Goal: Information Seeking & Learning: Learn about a topic

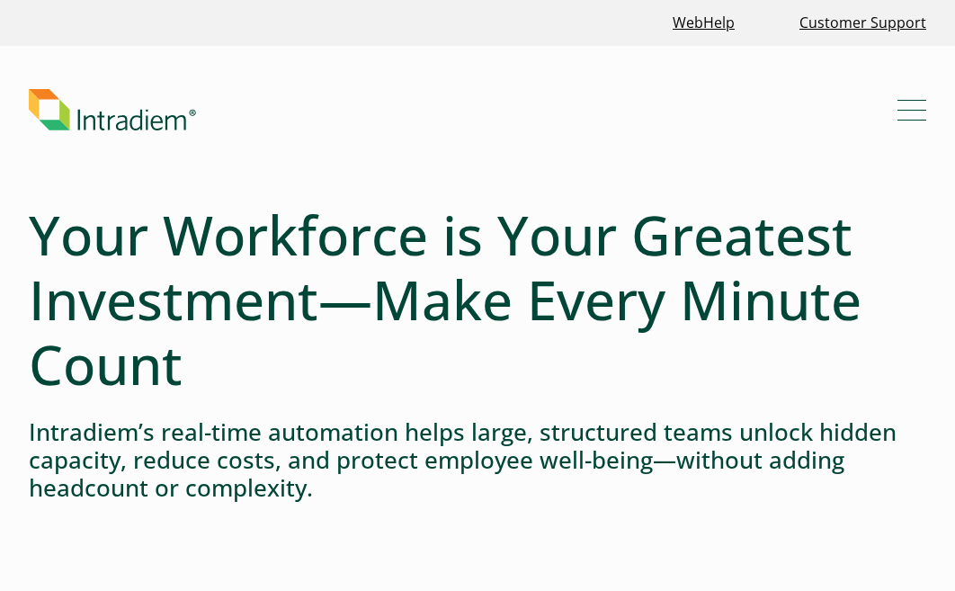
click at [913, 112] on button "Menu" at bounding box center [912, 109] width 29 height 29
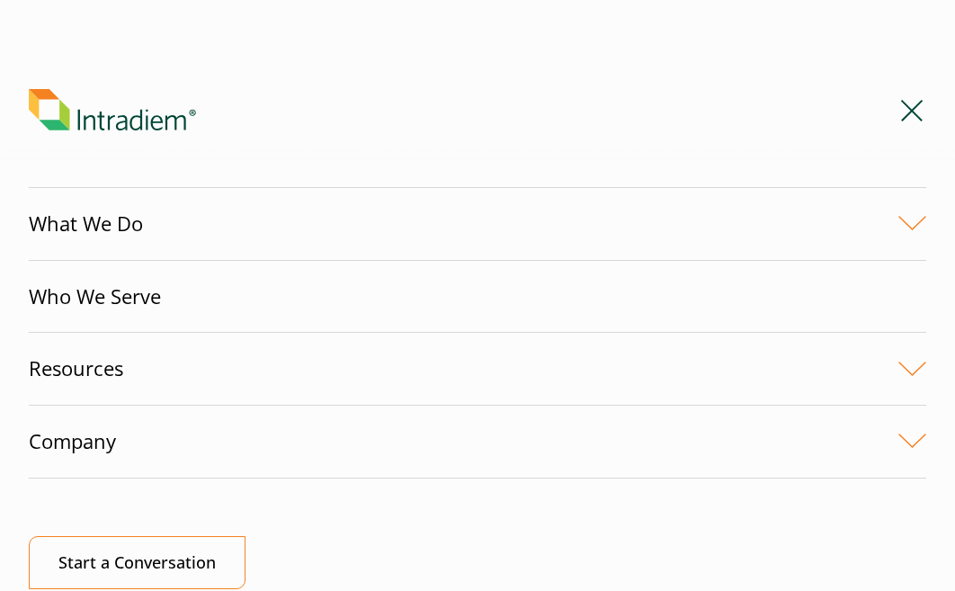
click at [139, 222] on link "What We Do" at bounding box center [478, 224] width 898 height 72
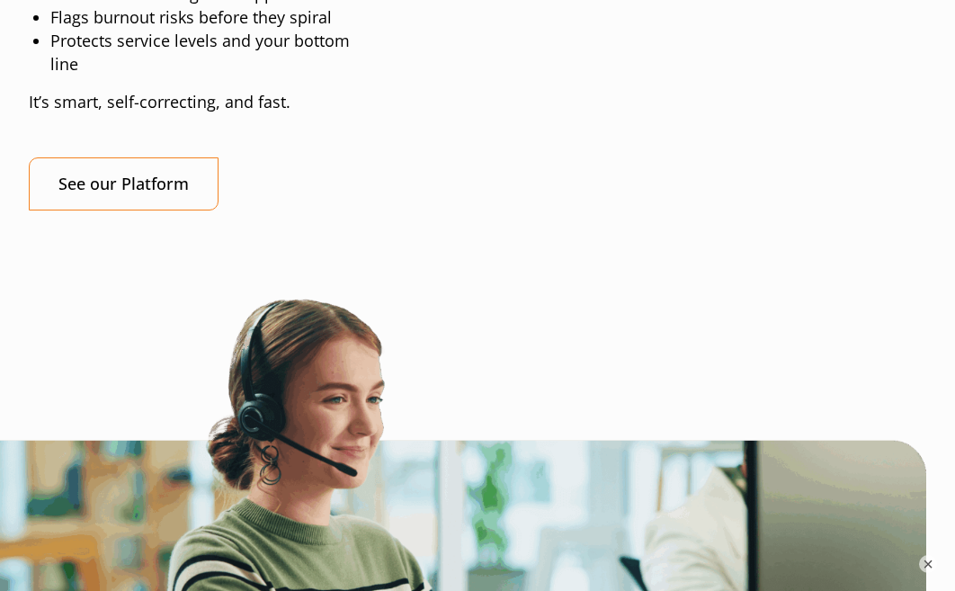
scroll to position [2098, 0]
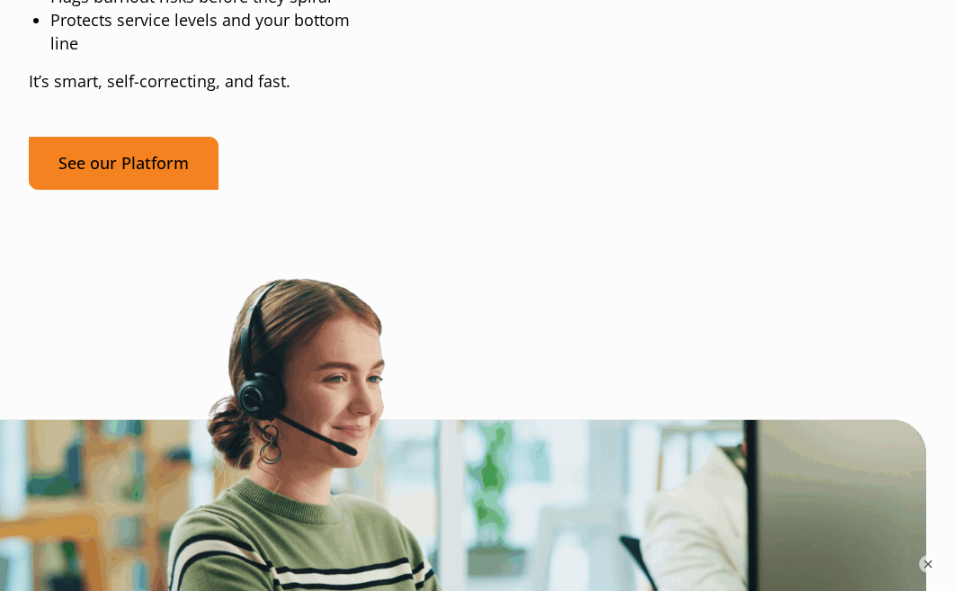
click at [112, 155] on link "See our Platform" at bounding box center [124, 163] width 190 height 53
